Goal: Find specific page/section: Find specific page/section

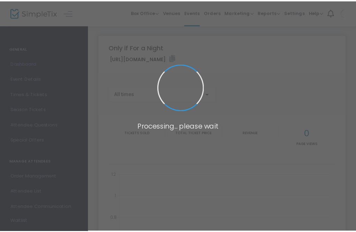
scroll to position [5, 0]
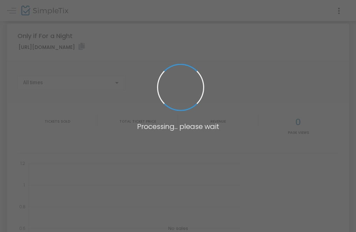
type input "[URL][DOMAIN_NAME]"
